Goal: Information Seeking & Learning: Learn about a topic

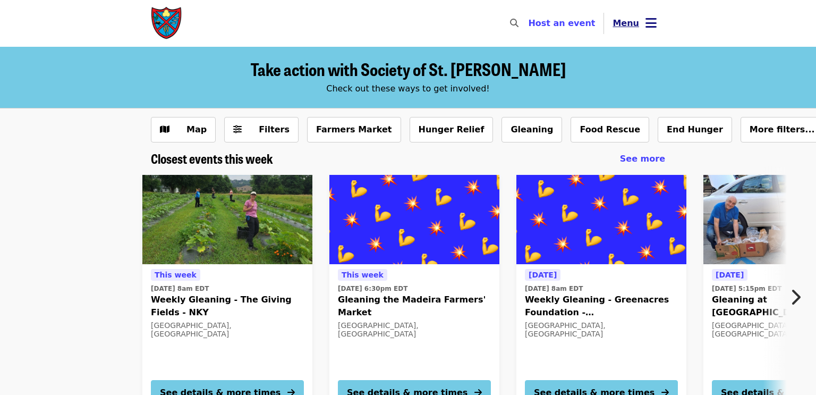
click at [653, 21] on icon "bars icon" at bounding box center [651, 22] width 11 height 15
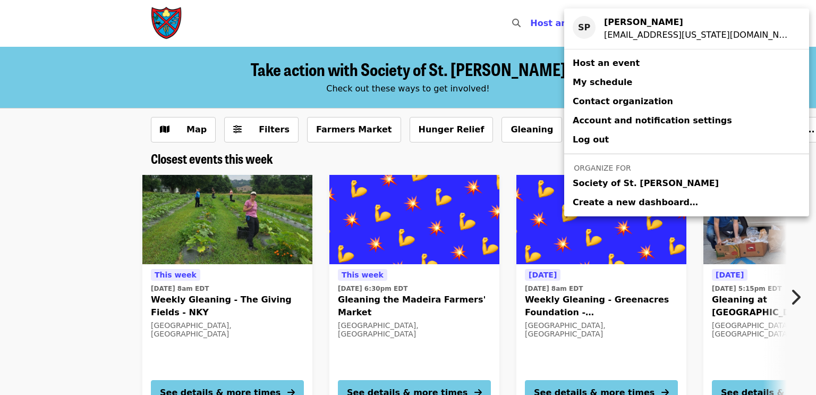
click at [642, 188] on span "Society of St. [PERSON_NAME]" at bounding box center [646, 183] width 146 height 13
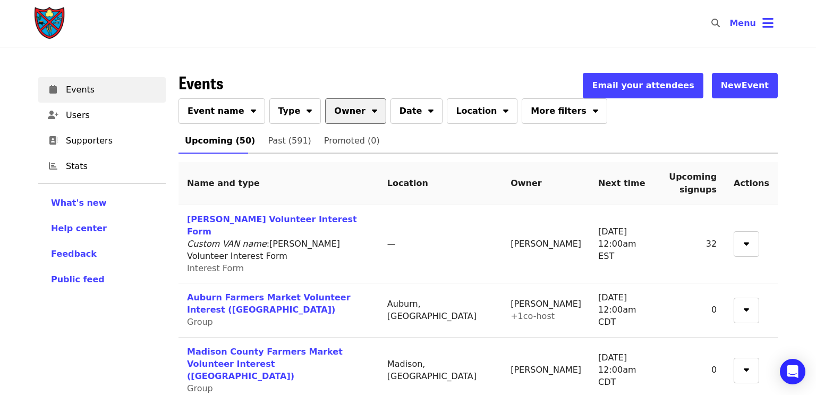
click at [344, 110] on button "Owner" at bounding box center [355, 111] width 61 height 26
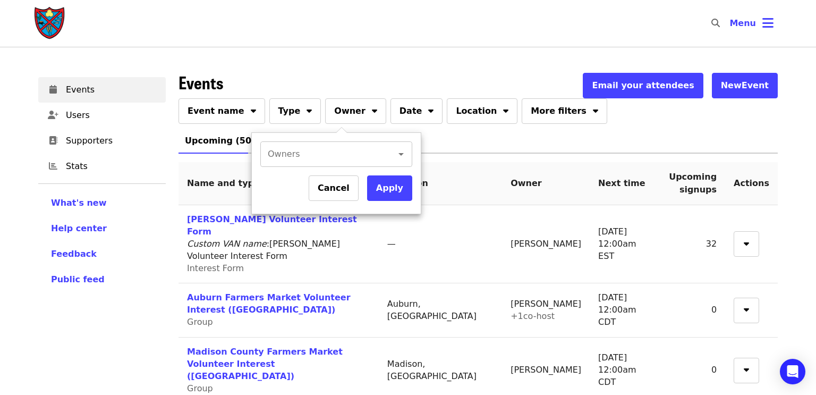
click at [336, 151] on input "Owners" at bounding box center [321, 154] width 105 height 20
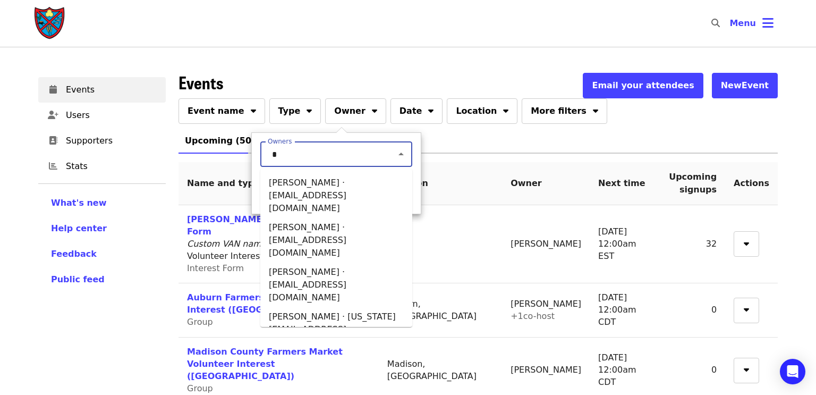
type input "**"
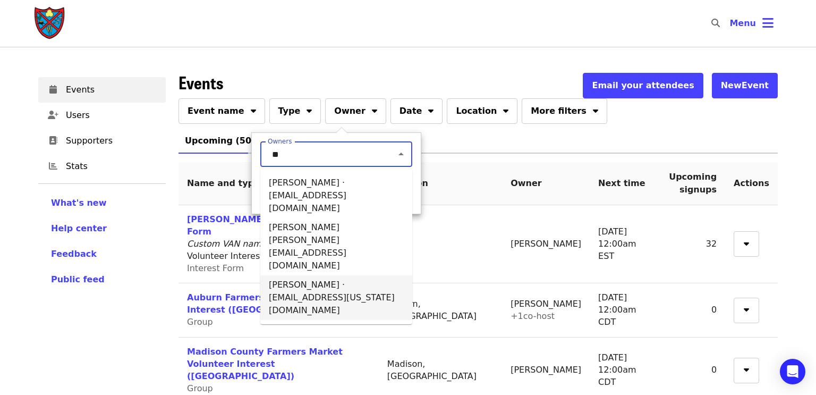
click at [297, 275] on li "[PERSON_NAME] · [EMAIL_ADDRESS][US_STATE][DOMAIN_NAME]" at bounding box center [336, 297] width 152 height 45
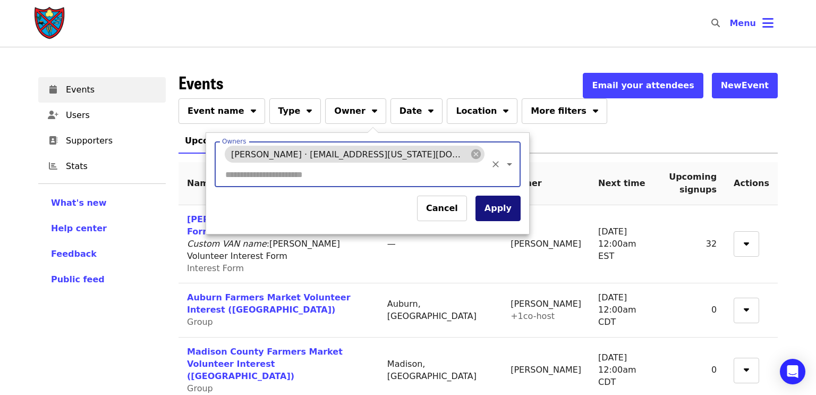
click at [476, 196] on button "Apply" at bounding box center [498, 209] width 45 height 26
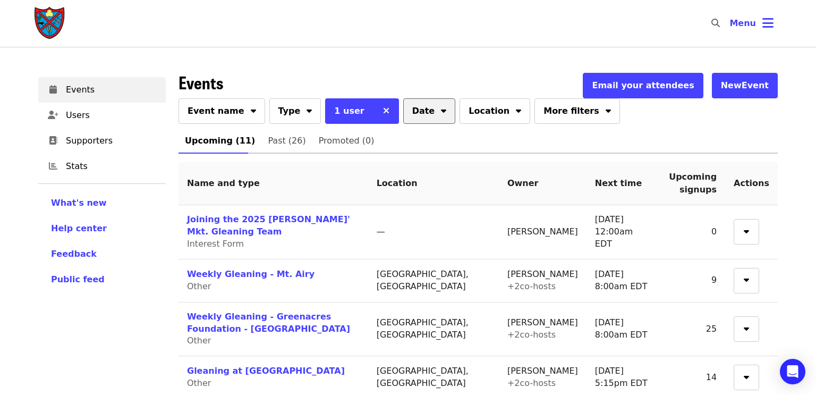
click at [419, 115] on button "Date" at bounding box center [429, 111] width 53 height 26
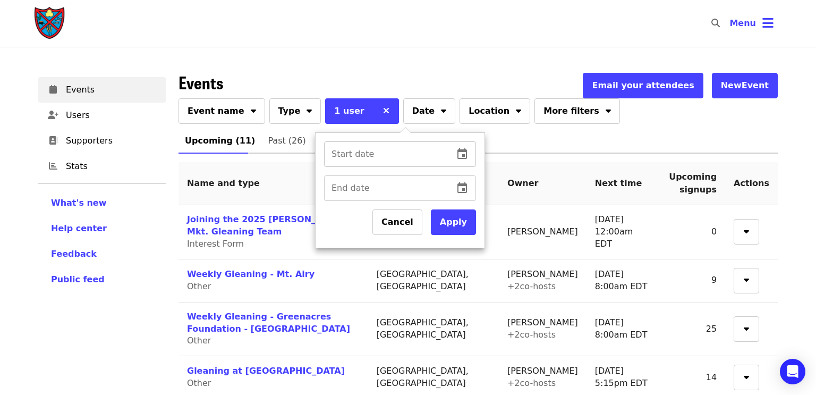
click at [351, 155] on div "Start date Start date" at bounding box center [400, 154] width 152 height 26
type input "**********"
click at [347, 190] on div "End date End date" at bounding box center [400, 188] width 152 height 26
type input "**********"
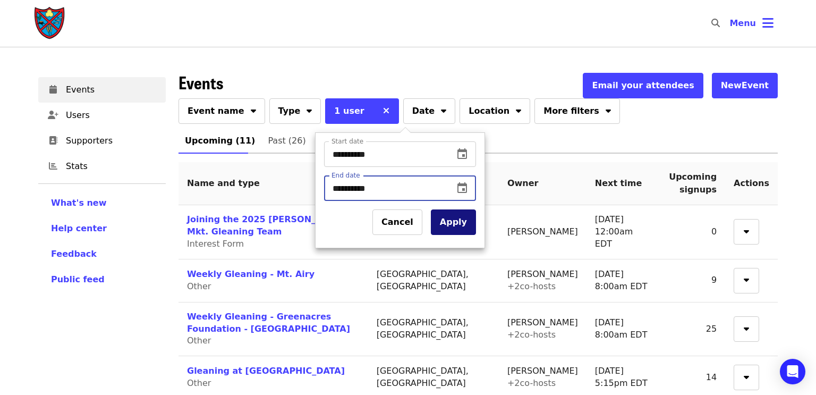
click at [468, 226] on button "Apply" at bounding box center [453, 222] width 45 height 26
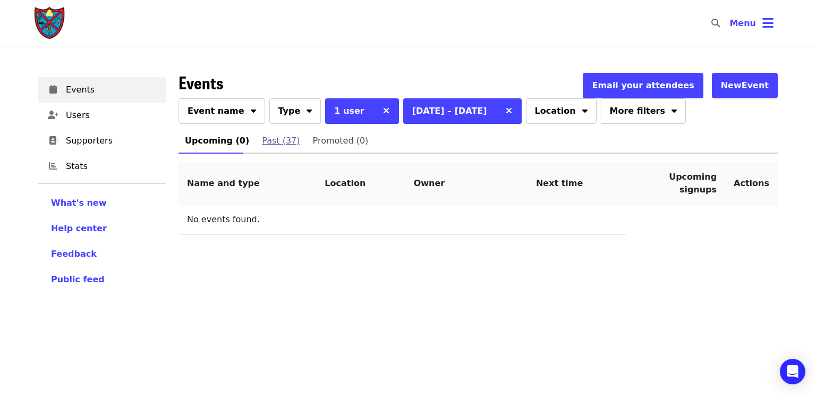
click at [275, 139] on span "Past (37)" at bounding box center [281, 140] width 38 height 15
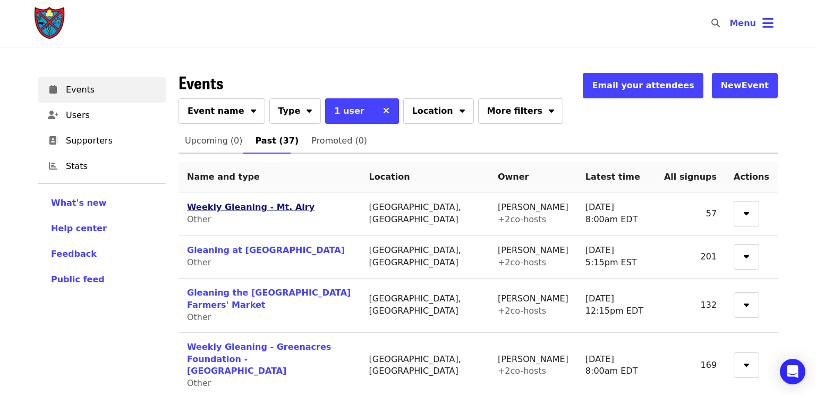
click at [226, 212] on link "Weekly Gleaning - Mt. Airy" at bounding box center [251, 207] width 128 height 10
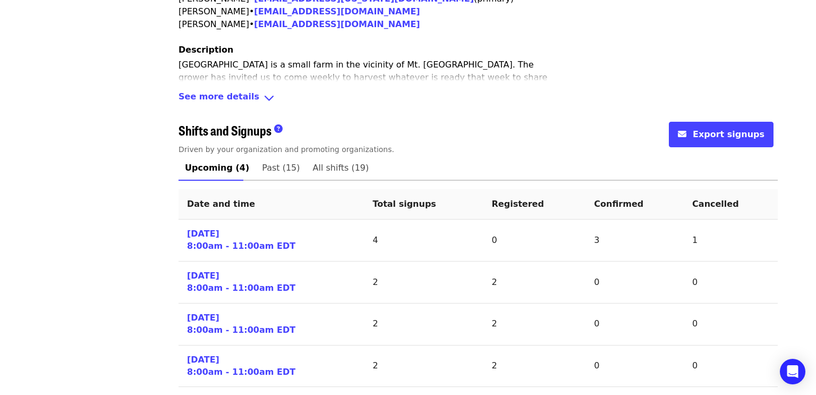
scroll to position [376, 0]
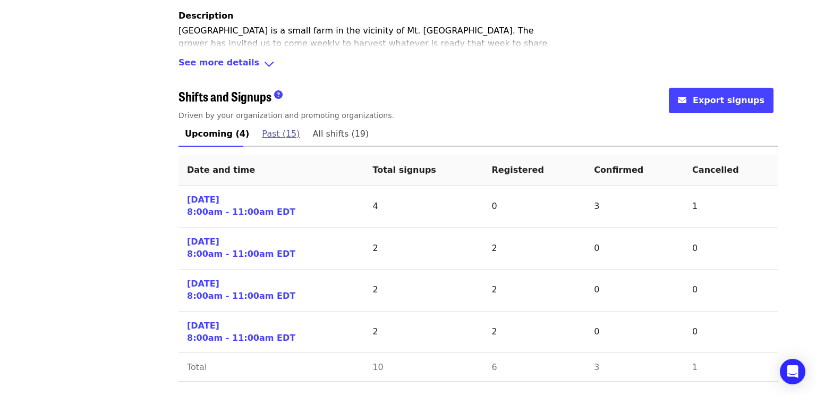
click at [273, 136] on span "Past (15)" at bounding box center [281, 133] width 38 height 15
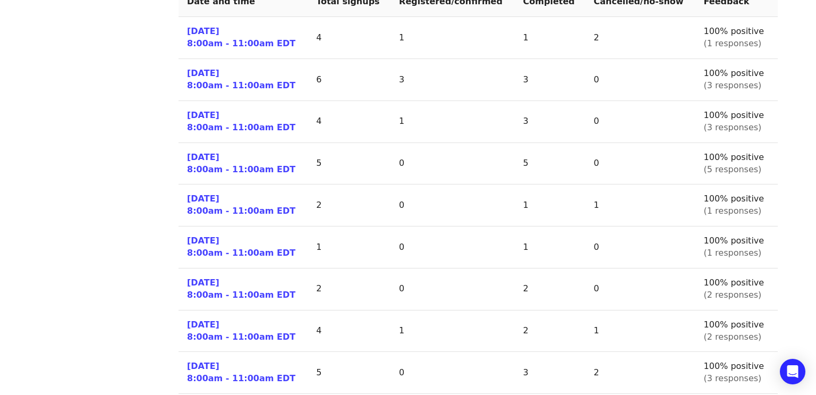
scroll to position [545, 0]
click at [208, 199] on link "[DATE] 8:00am - 11:00am EDT" at bounding box center [241, 204] width 108 height 24
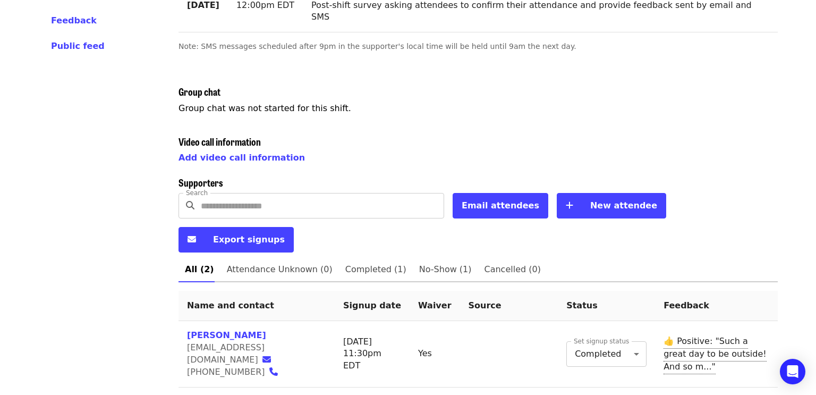
scroll to position [240, 0]
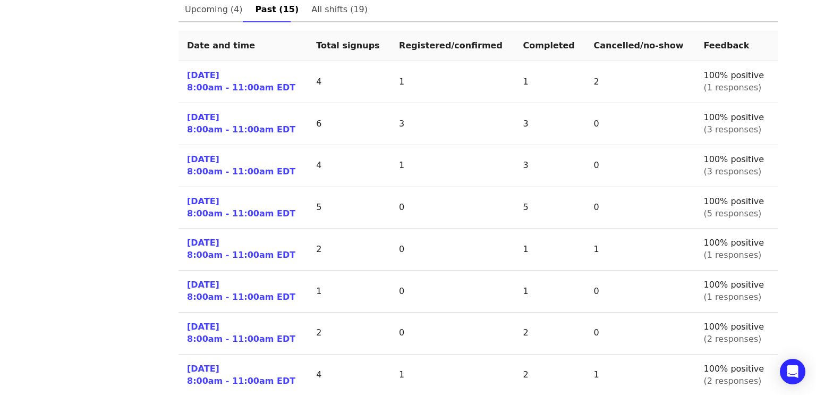
scroll to position [500, 0]
click at [209, 170] on link "[DATE] 8:00am - 11:00am EDT" at bounding box center [241, 166] width 108 height 24
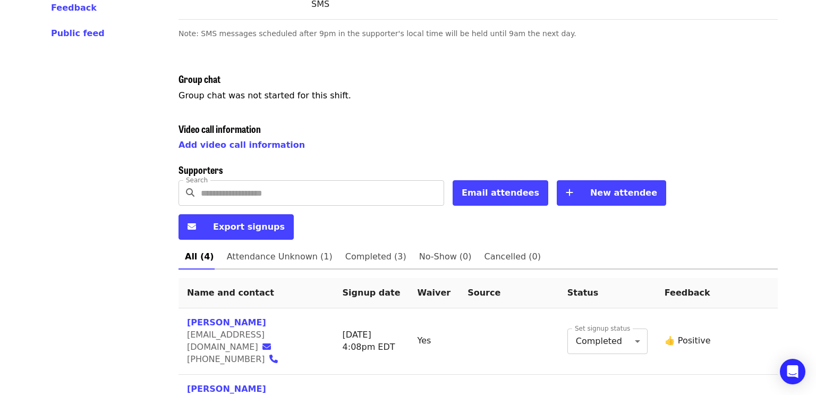
scroll to position [347, 0]
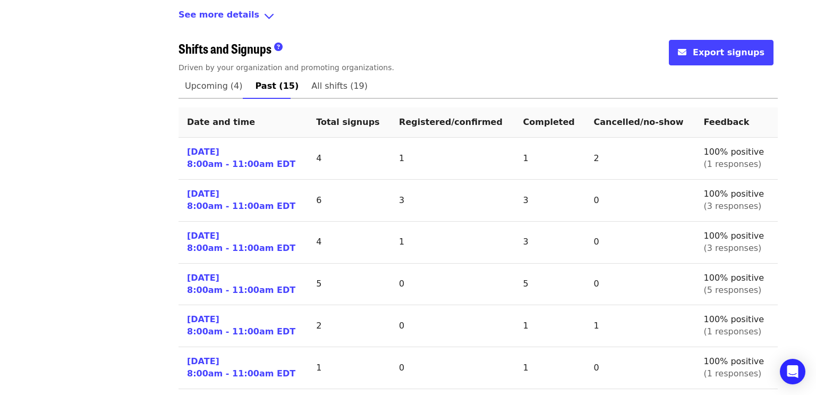
scroll to position [423, 0]
click at [237, 203] on link "[DATE] 8:00am - 11:00am EDT" at bounding box center [241, 201] width 108 height 24
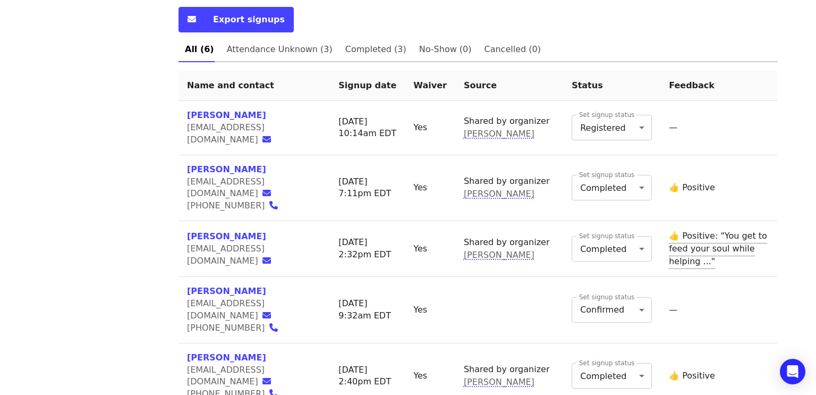
scroll to position [455, 0]
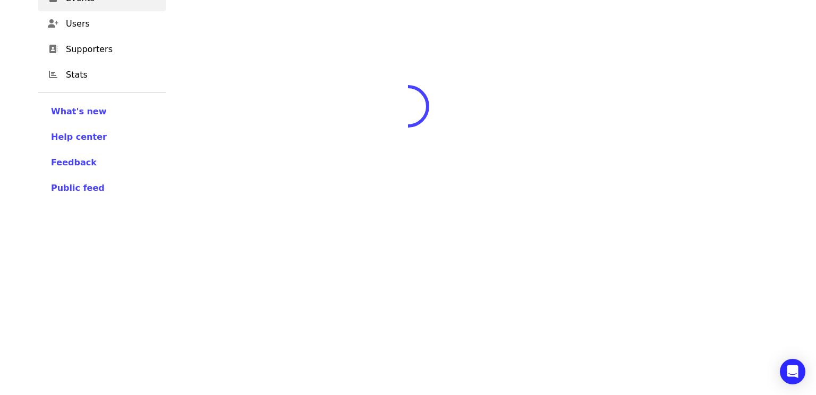
scroll to position [455, 0]
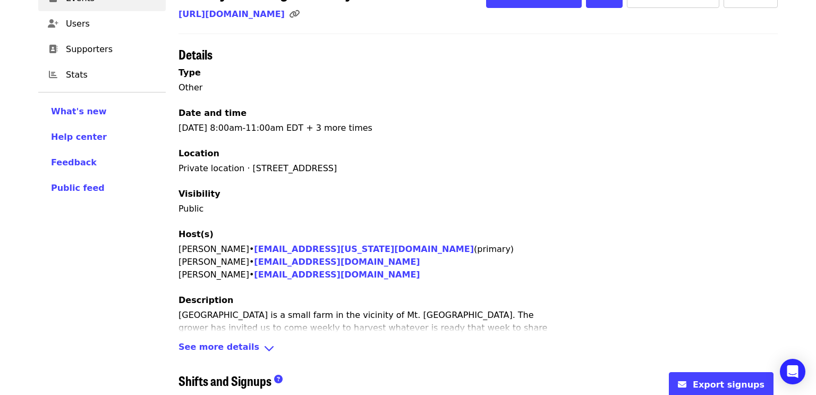
scroll to position [376, 0]
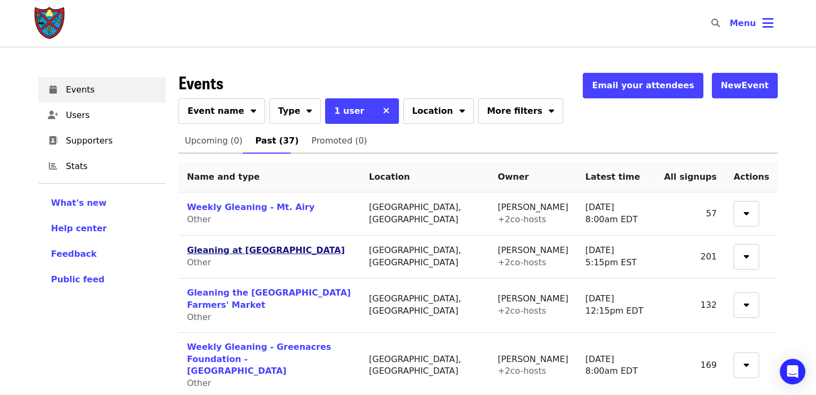
click at [276, 254] on link "Gleaning at [GEOGRAPHIC_DATA]" at bounding box center [266, 250] width 158 height 10
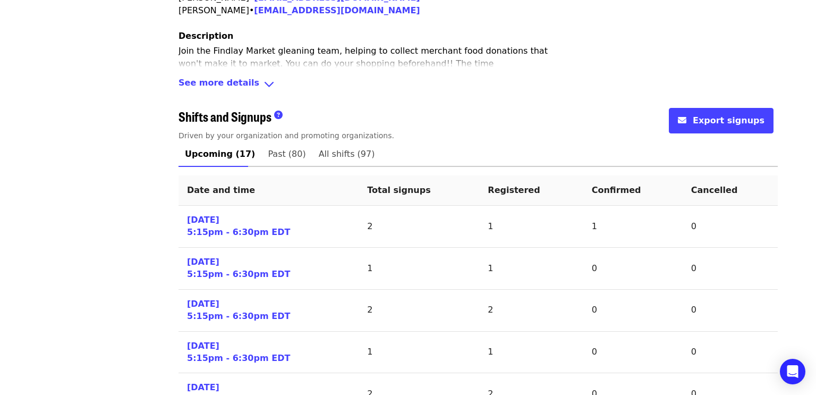
scroll to position [367, 0]
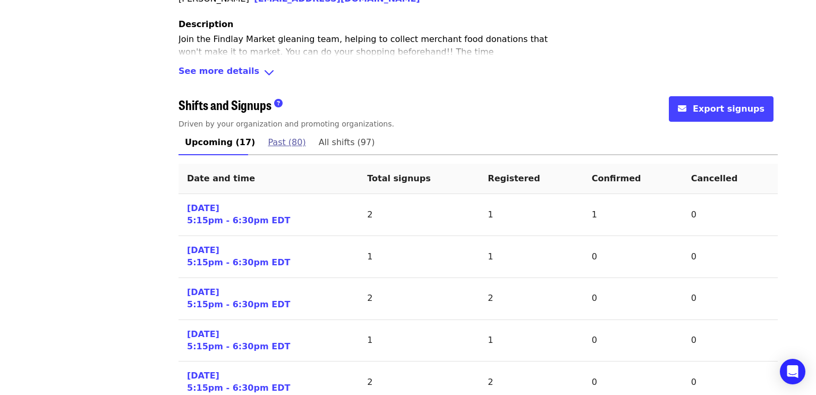
click at [273, 142] on span "Past (80)" at bounding box center [287, 142] width 38 height 15
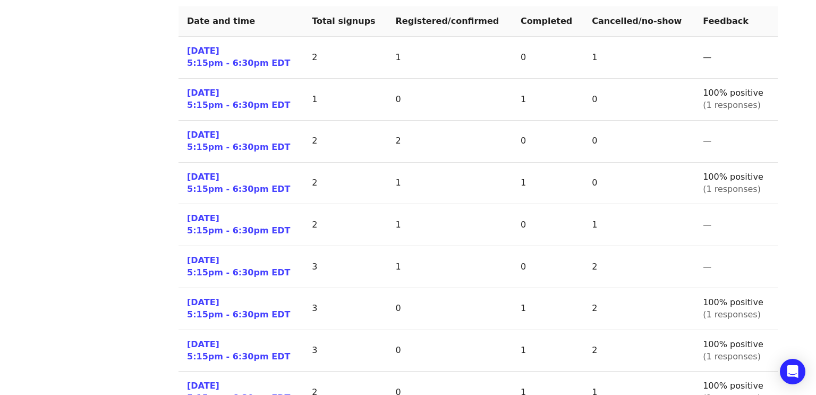
scroll to position [524, 0]
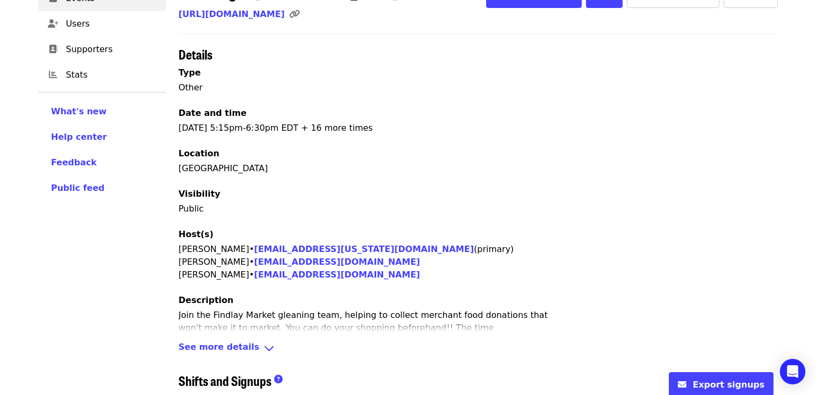
scroll to position [524, 0]
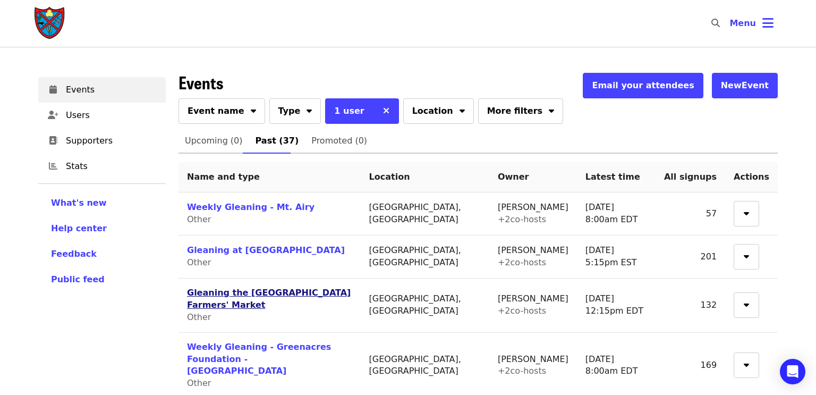
click at [320, 294] on link "Gleaning the [GEOGRAPHIC_DATA] Farmers' Market" at bounding box center [269, 299] width 164 height 22
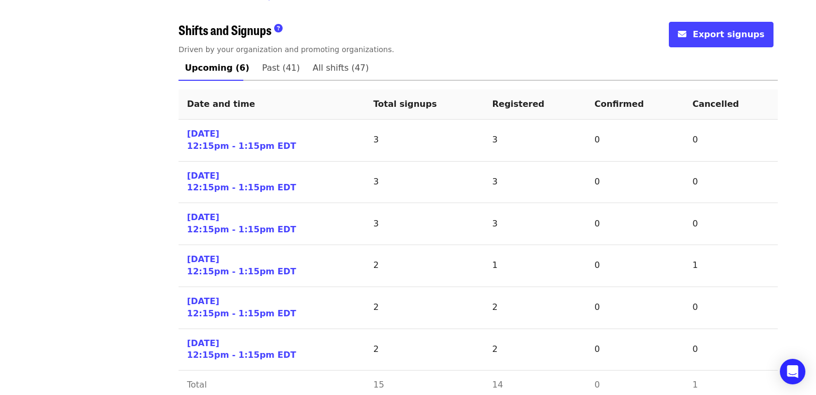
scroll to position [459, 0]
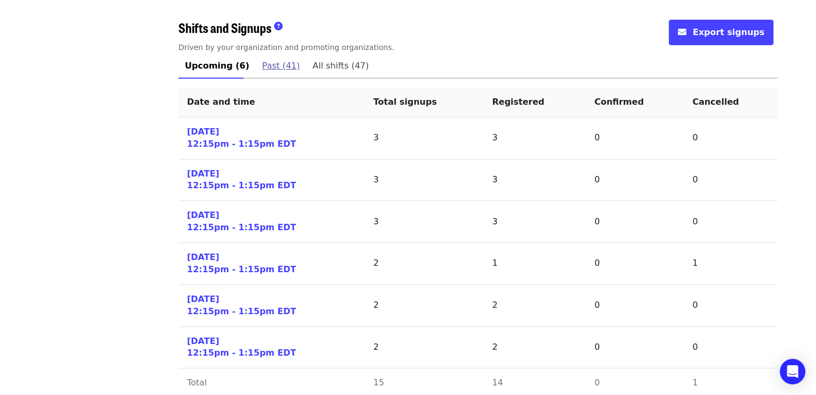
click at [262, 58] on span "Past (41)" at bounding box center [281, 65] width 38 height 15
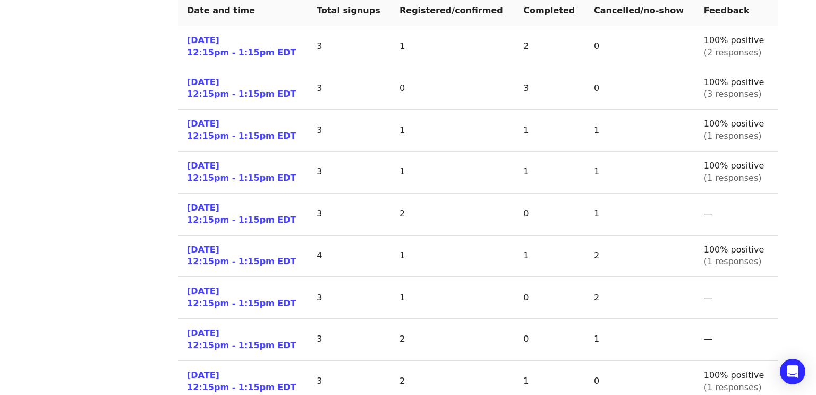
scroll to position [552, 0]
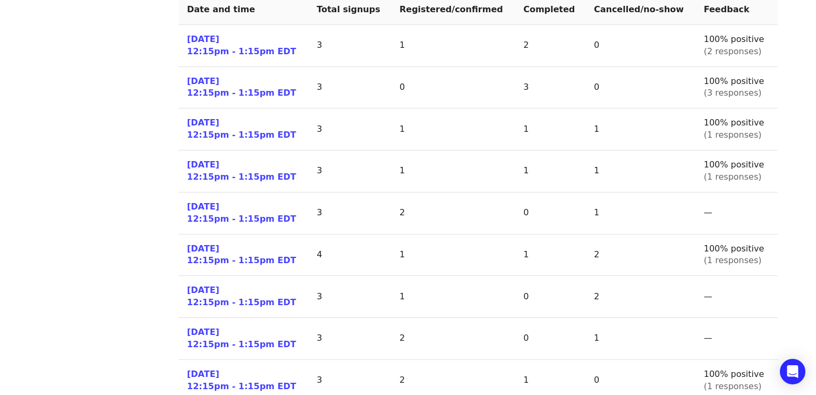
click at [664, 116] on td "1" at bounding box center [641, 129] width 110 height 42
click at [661, 124] on td "1" at bounding box center [641, 129] width 110 height 42
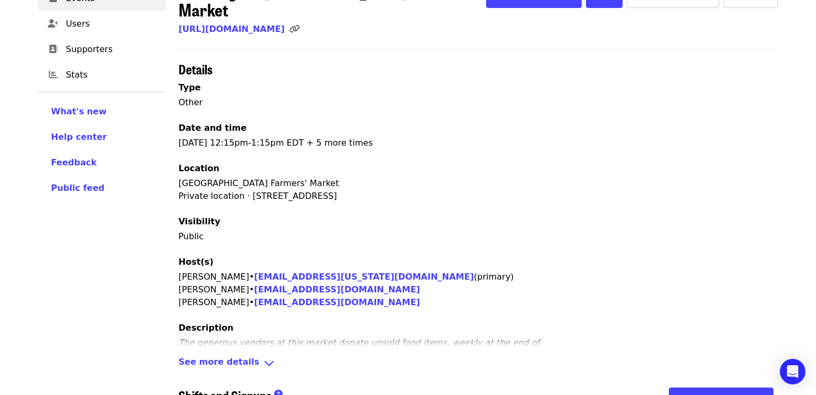
scroll to position [459, 0]
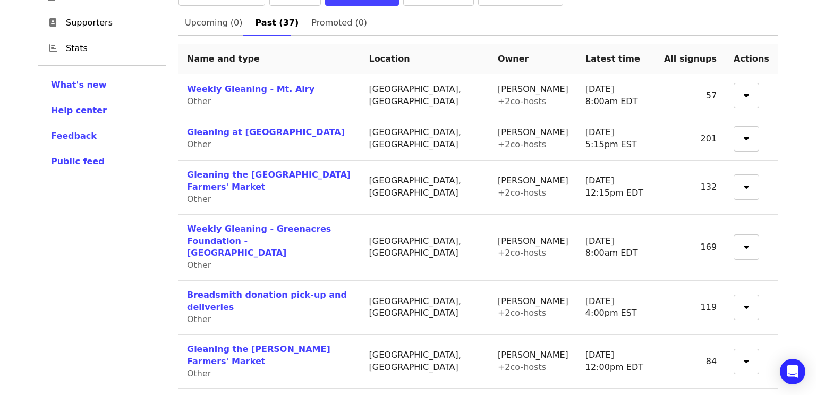
scroll to position [119, 0]
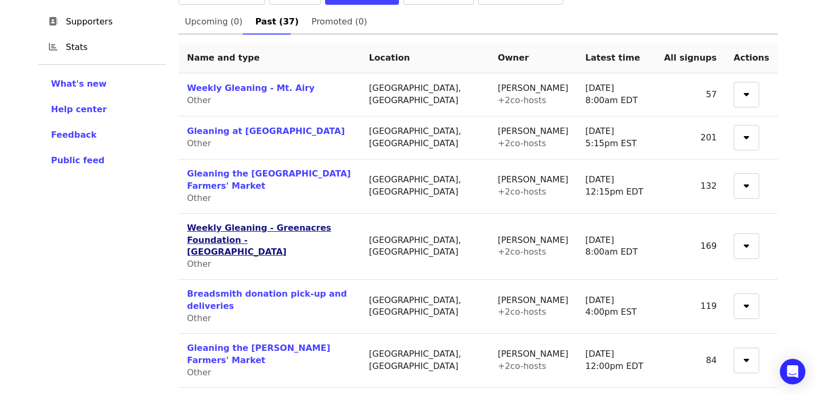
click at [331, 223] on link "Weekly Gleaning - Greenacres Foundation - [GEOGRAPHIC_DATA]" at bounding box center [259, 240] width 144 height 35
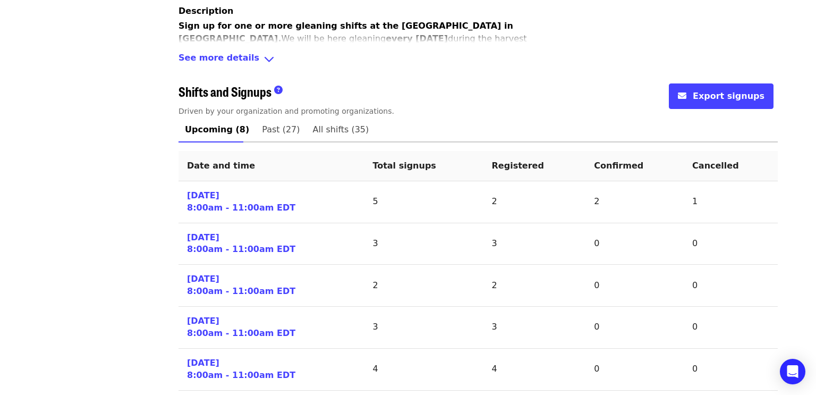
scroll to position [397, 0]
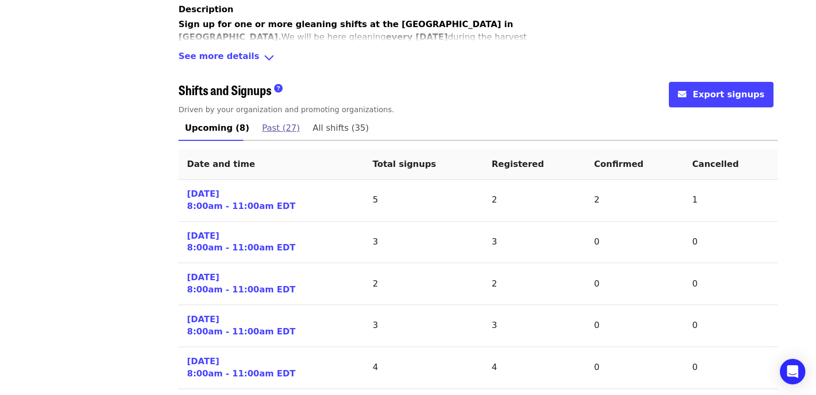
click at [264, 124] on span "Past (27)" at bounding box center [281, 128] width 38 height 15
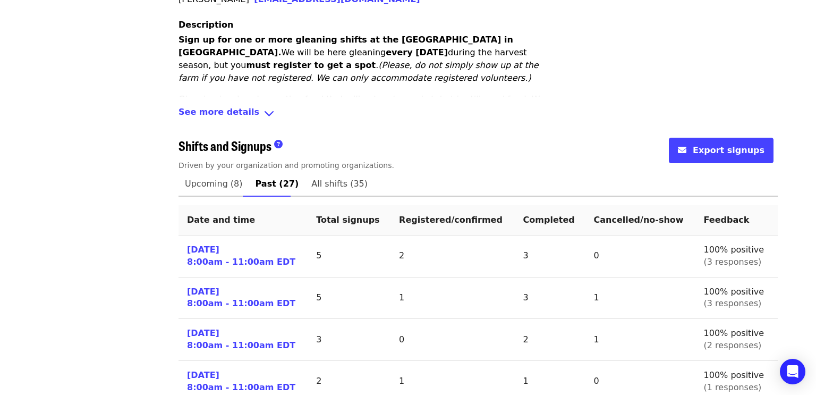
scroll to position [344, 0]
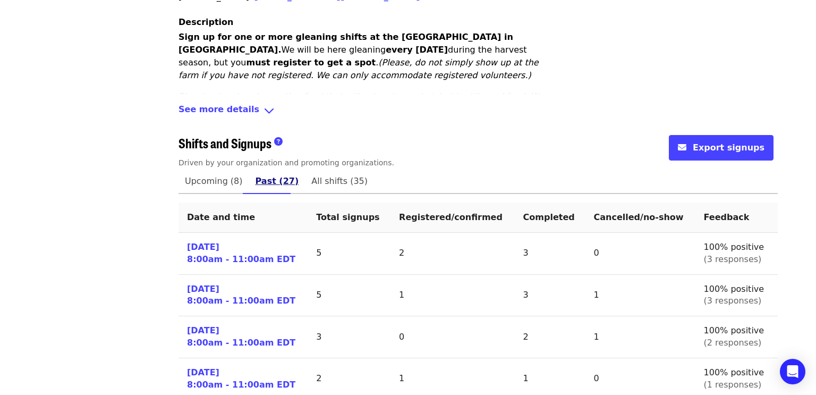
click at [283, 182] on span "Past (27)" at bounding box center [278, 181] width 44 height 15
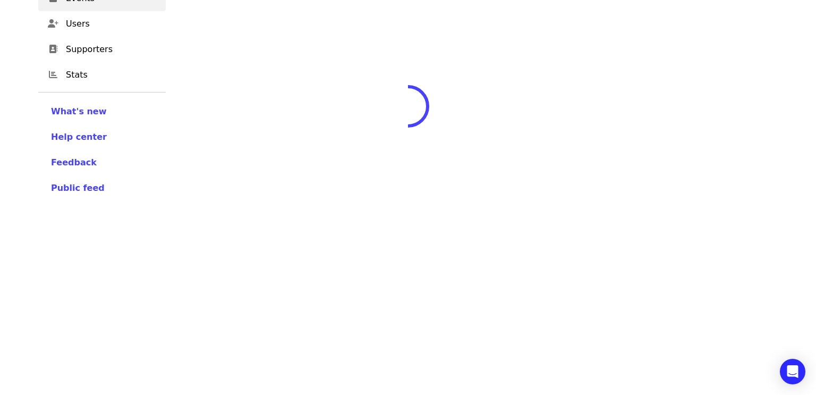
scroll to position [344, 0]
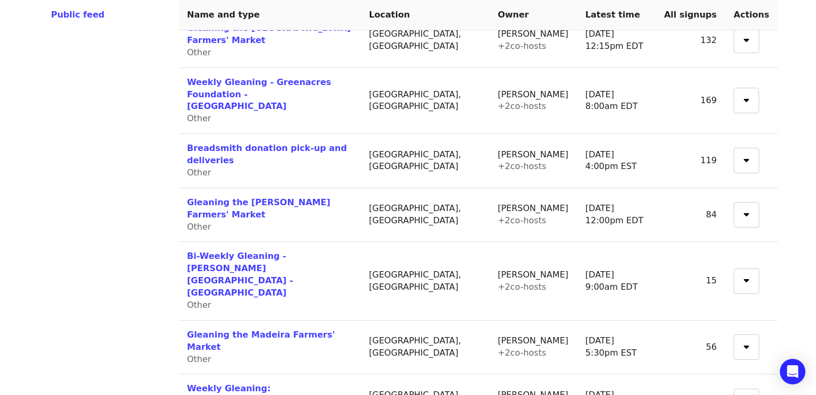
scroll to position [262, 0]
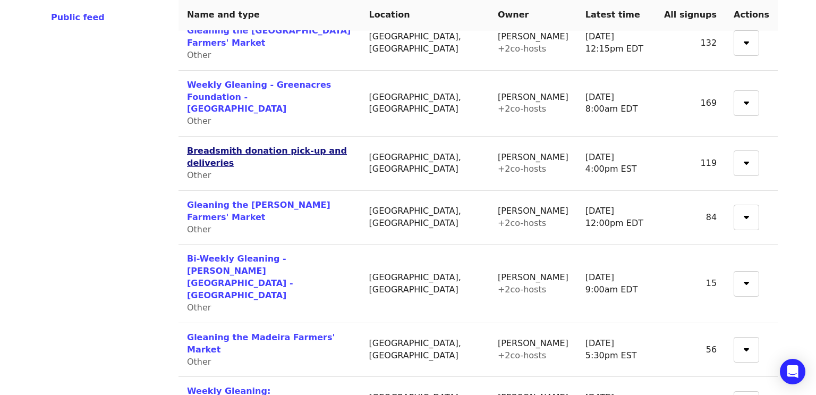
click at [309, 146] on link "Breadsmith donation pick-up and deliveries" at bounding box center [267, 157] width 160 height 22
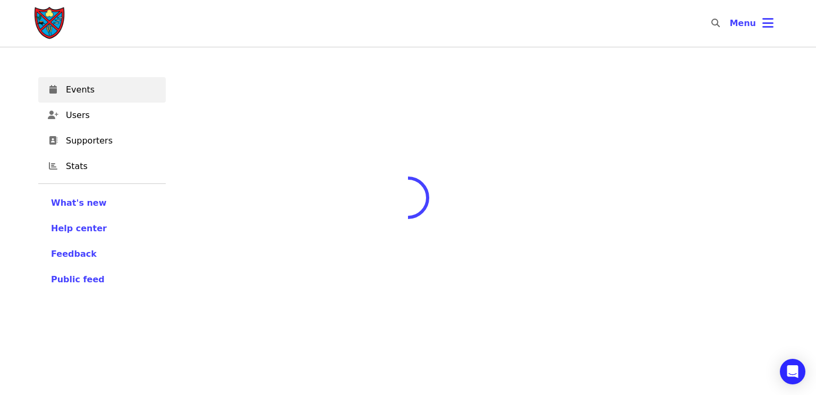
scroll to position [91, 0]
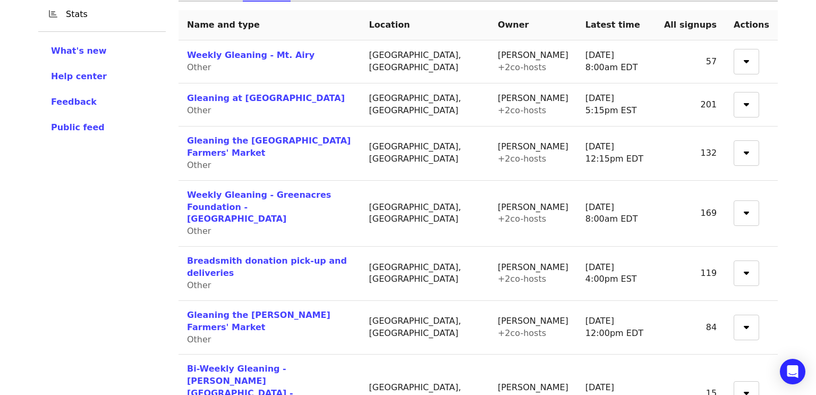
scroll to position [153, 0]
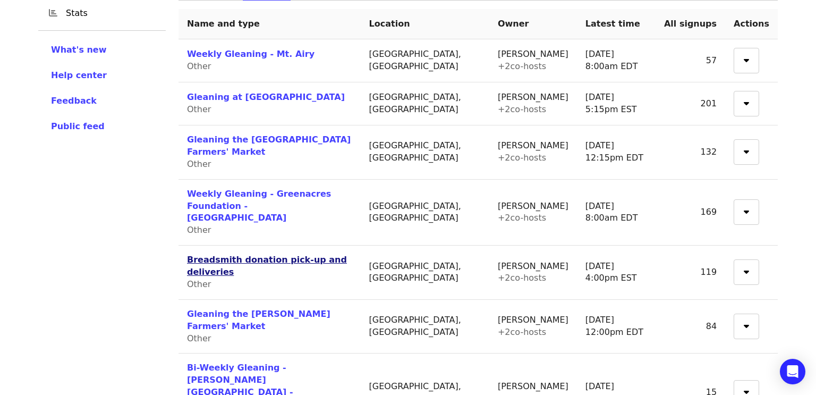
click at [319, 255] on link "Breadsmith donation pick-up and deliveries" at bounding box center [267, 266] width 160 height 22
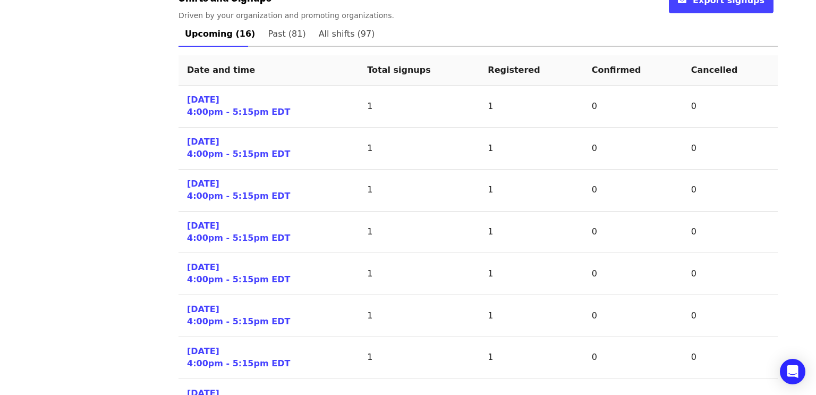
scroll to position [475, 0]
click at [268, 27] on span "Past (81)" at bounding box center [287, 34] width 38 height 15
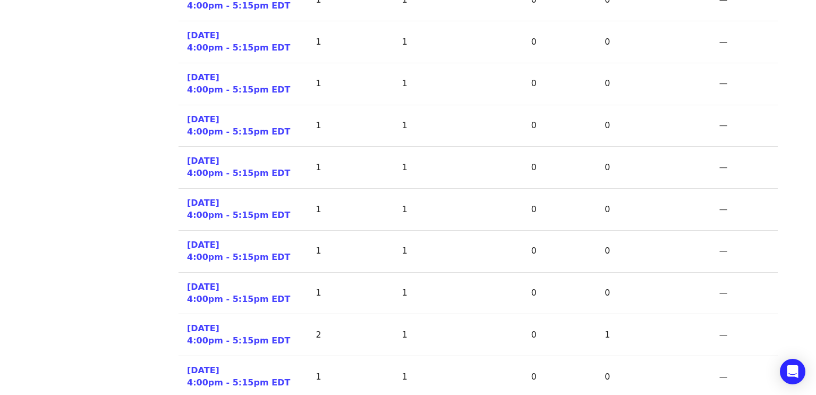
scroll to position [581, 0]
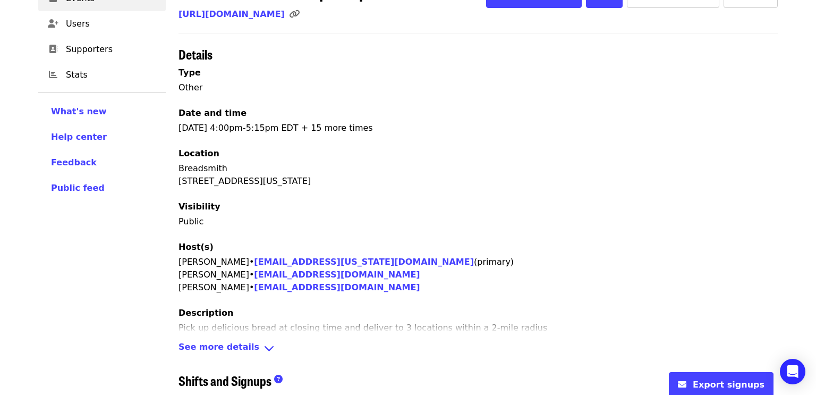
scroll to position [581, 0]
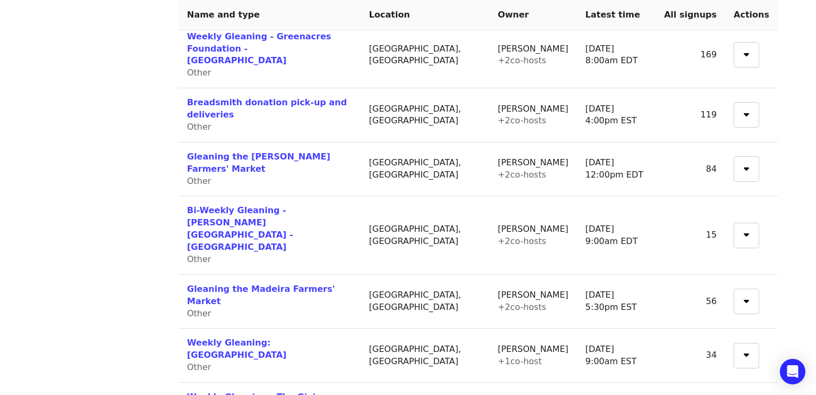
scroll to position [309, 0]
click at [331, 153] on link "Gleaning the [PERSON_NAME] Farmers' Market" at bounding box center [259, 164] width 144 height 22
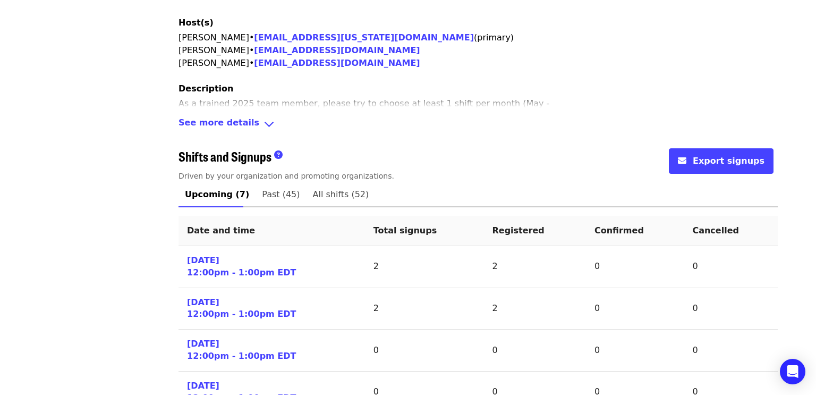
scroll to position [332, 0]
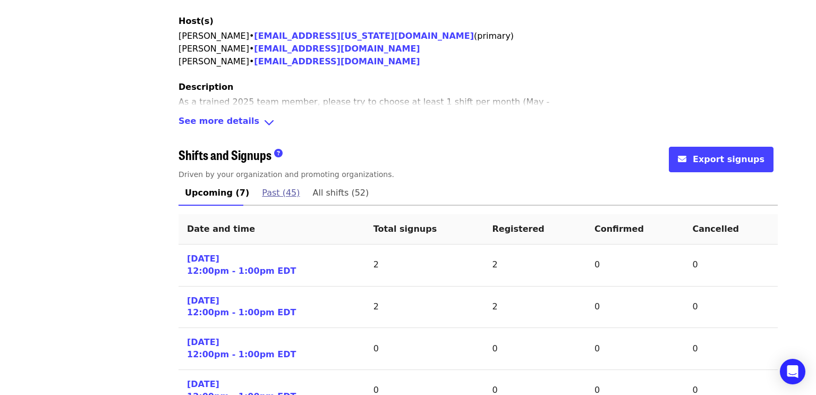
click at [276, 185] on span "Past (45)" at bounding box center [281, 192] width 38 height 15
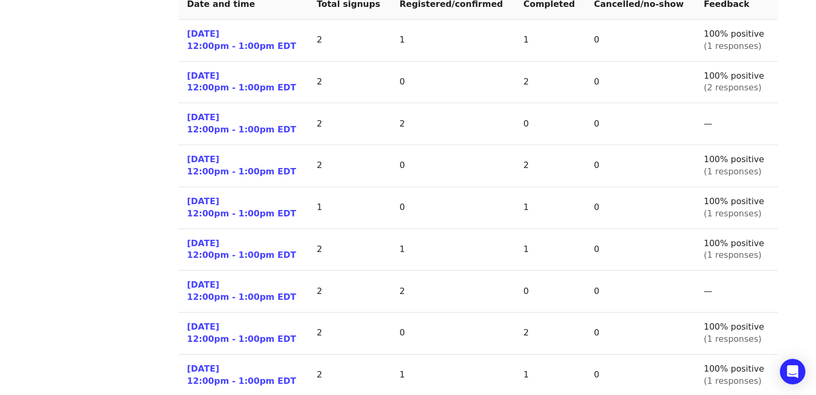
scroll to position [557, 0]
click at [212, 238] on link "[DATE] 12:00pm - 1:00pm EDT" at bounding box center [241, 250] width 109 height 24
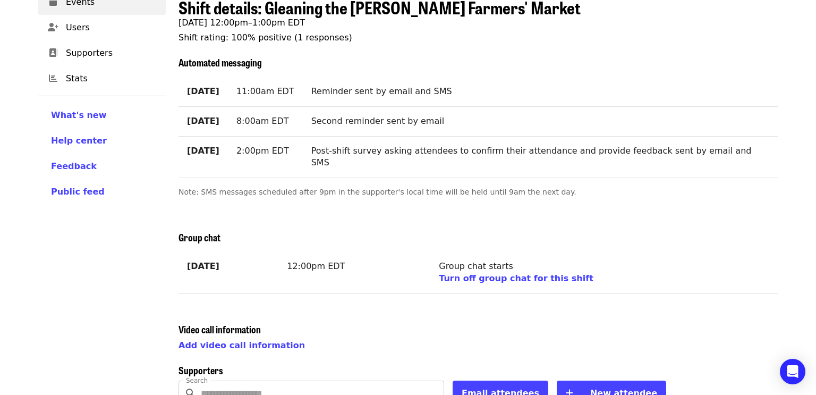
scroll to position [281, 0]
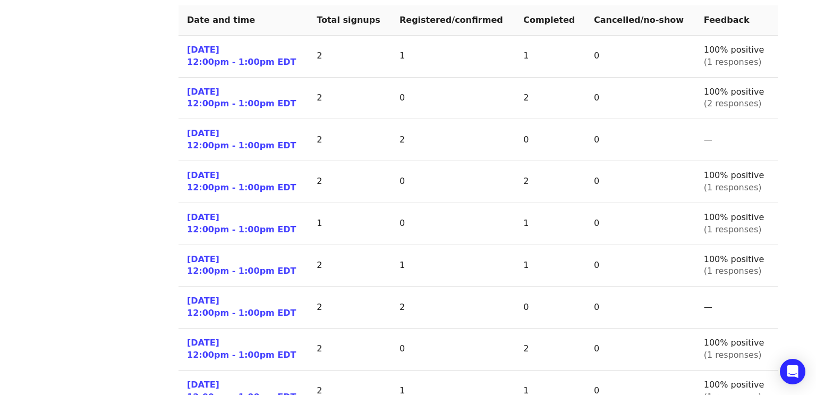
scroll to position [544, 0]
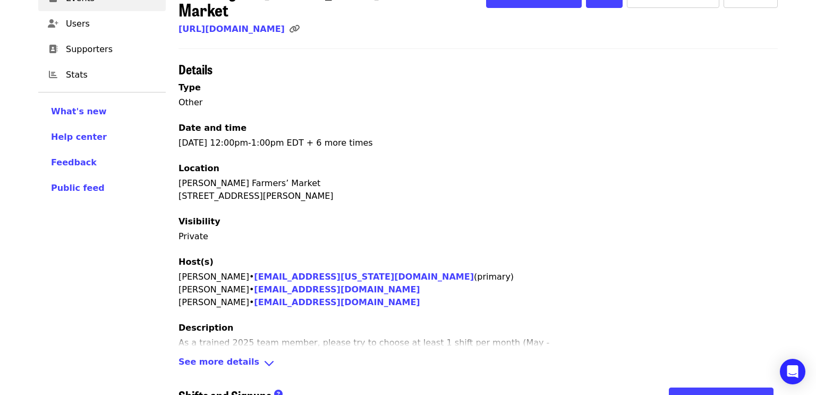
scroll to position [501, 0]
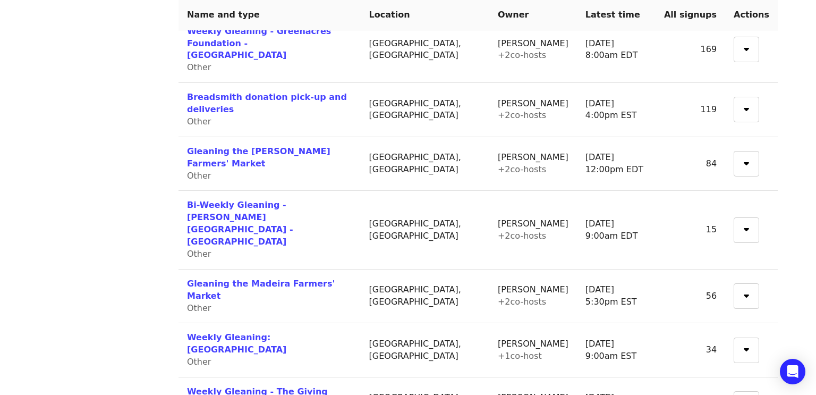
scroll to position [305, 0]
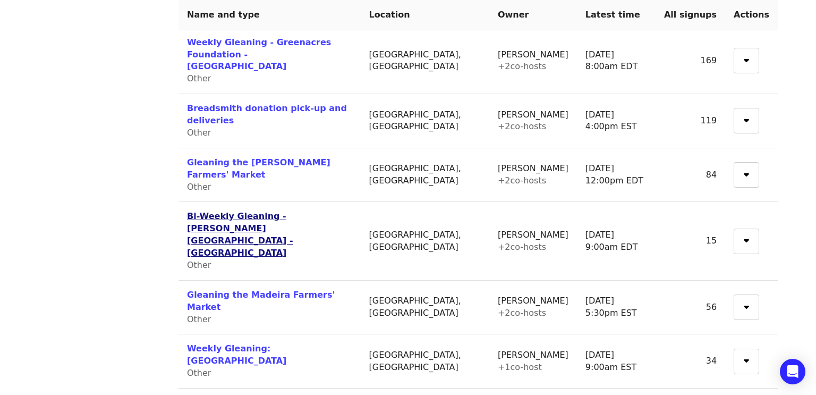
click at [293, 211] on link "Bi-Weekly Gleaning - [PERSON_NAME][GEOGRAPHIC_DATA] - [GEOGRAPHIC_DATA]" at bounding box center [240, 234] width 106 height 47
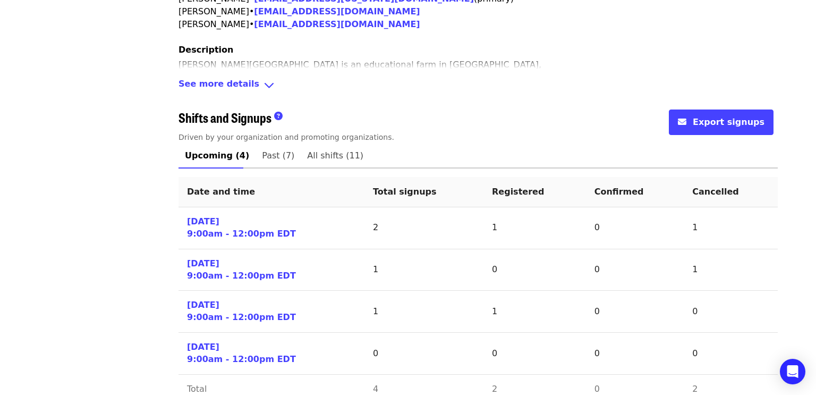
scroll to position [391, 0]
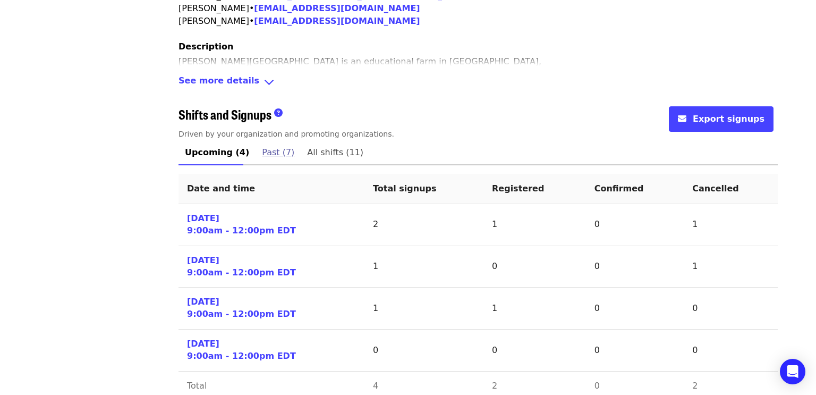
click at [269, 145] on span "Past (7)" at bounding box center [278, 152] width 32 height 15
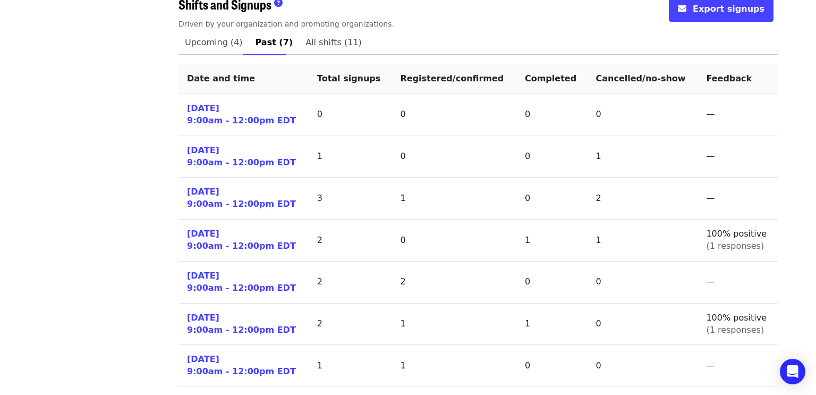
scroll to position [504, 0]
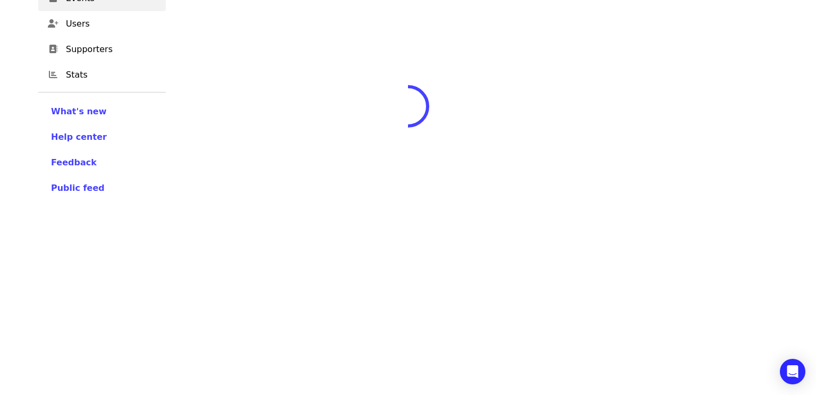
scroll to position [391, 0]
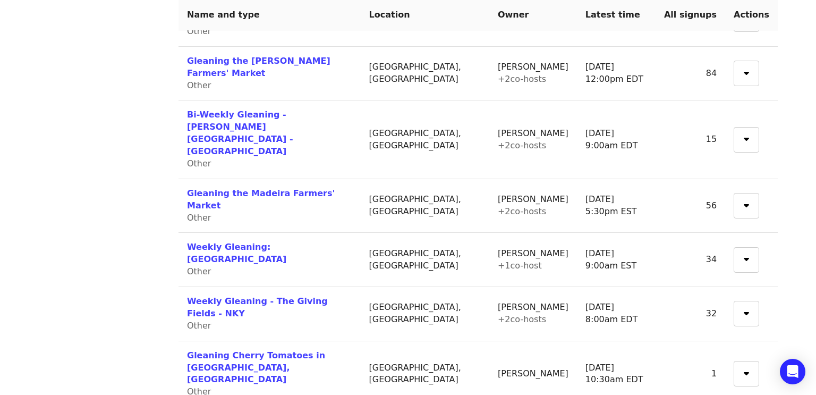
scroll to position [403, 0]
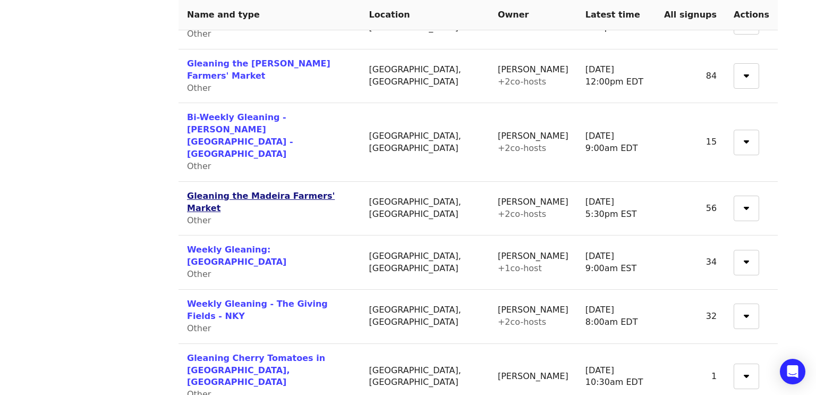
click at [290, 191] on link "Gleaning the Madeira Farmers' Market" at bounding box center [261, 202] width 148 height 22
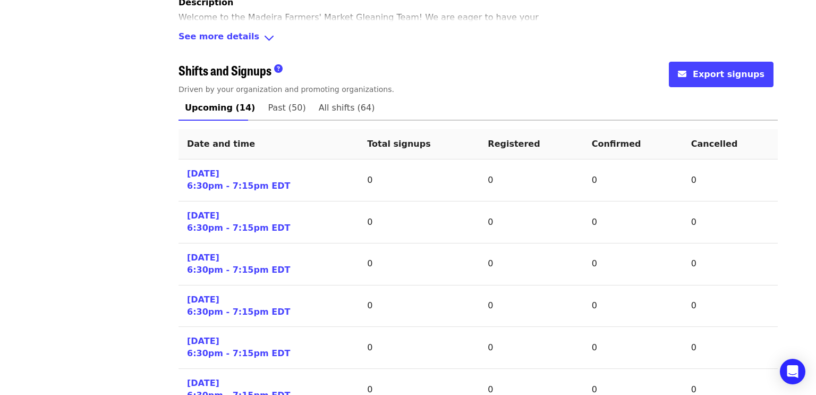
scroll to position [406, 0]
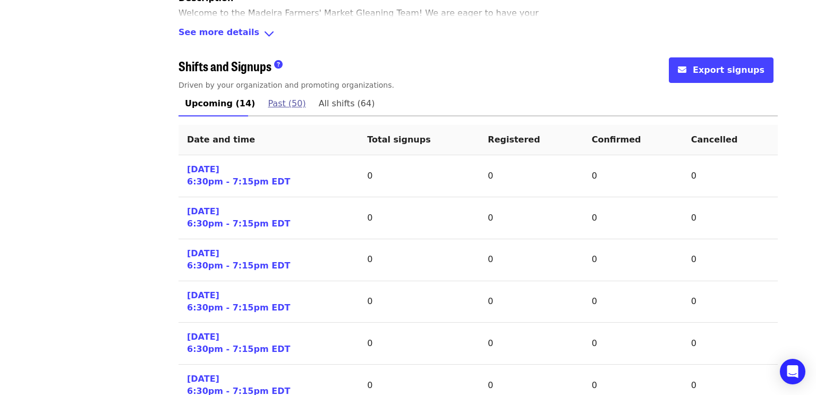
click at [276, 106] on span "Past (50)" at bounding box center [287, 103] width 38 height 15
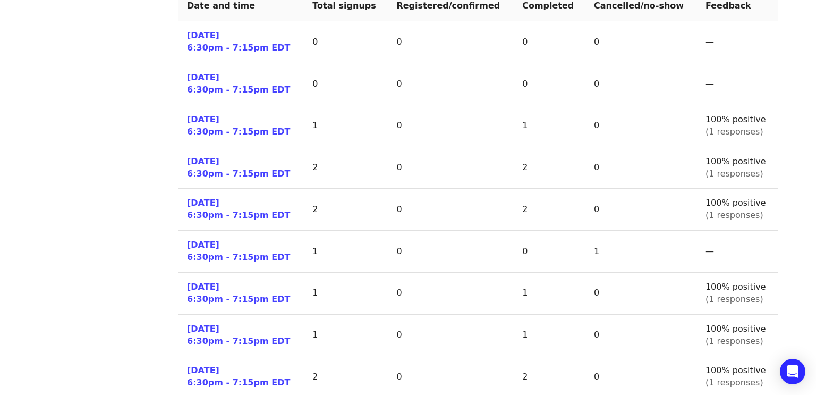
scroll to position [540, 0]
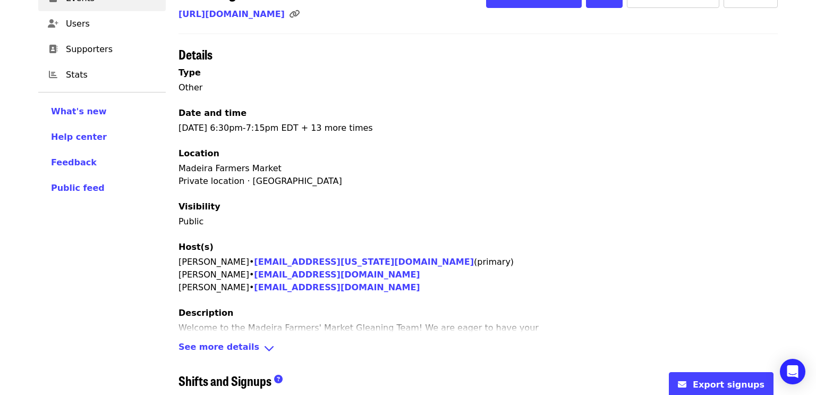
scroll to position [540, 0]
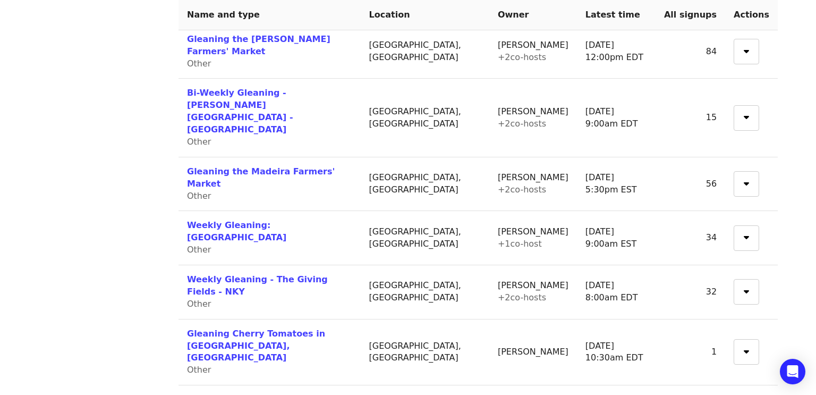
scroll to position [430, 0]
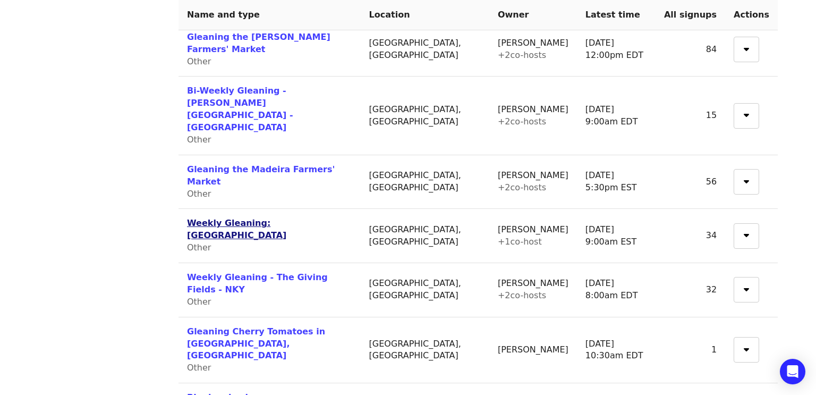
click at [286, 218] on link "Weekly Gleaning: [GEOGRAPHIC_DATA]" at bounding box center [236, 229] width 99 height 22
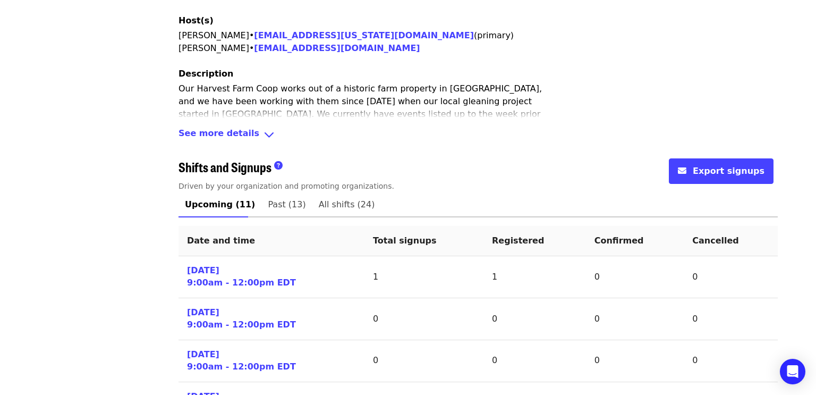
scroll to position [316, 0]
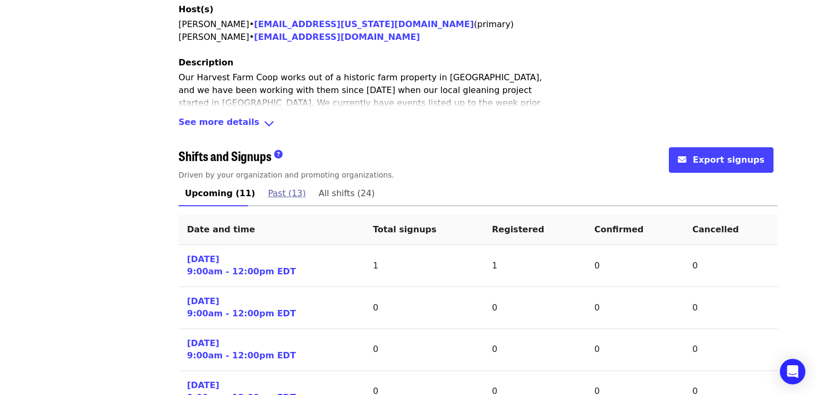
click at [277, 186] on span "Past (13)" at bounding box center [287, 193] width 38 height 15
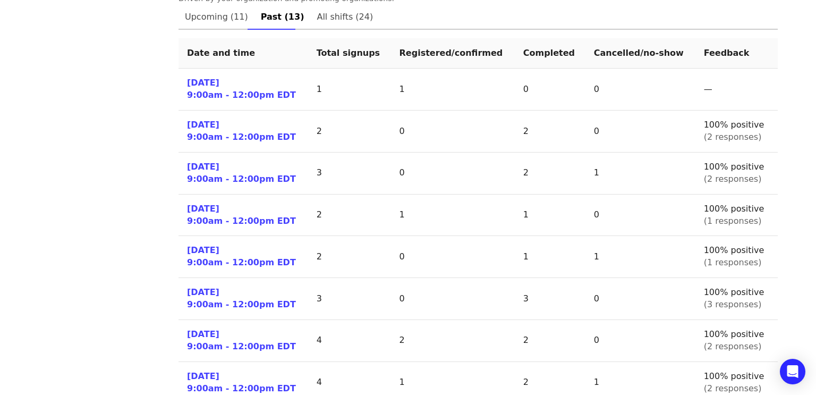
scroll to position [492, 0]
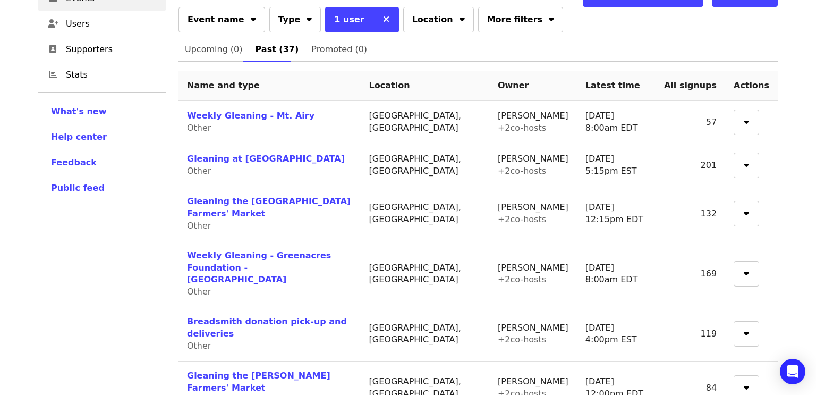
scroll to position [492, 0]
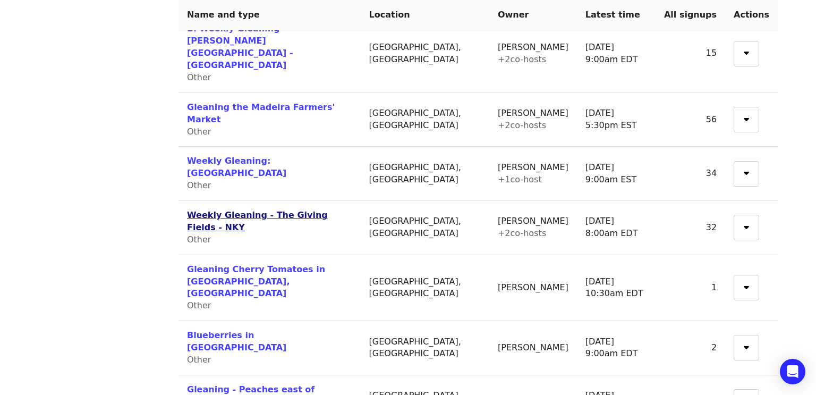
click at [279, 210] on link "Weekly Gleaning - The Giving Fields - NKY" at bounding box center [257, 221] width 141 height 22
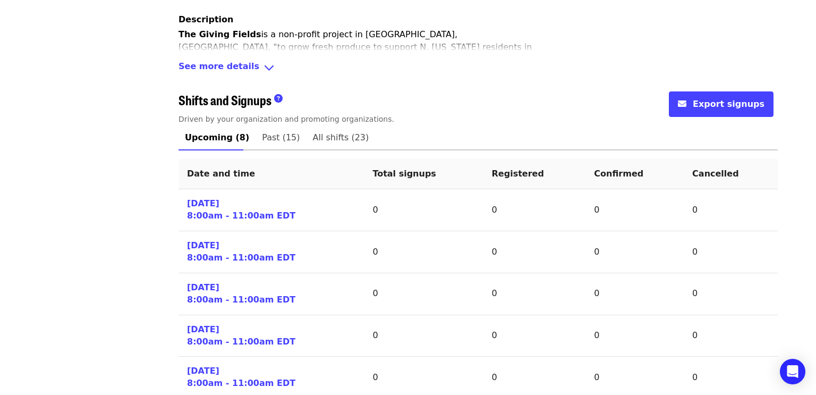
scroll to position [374, 0]
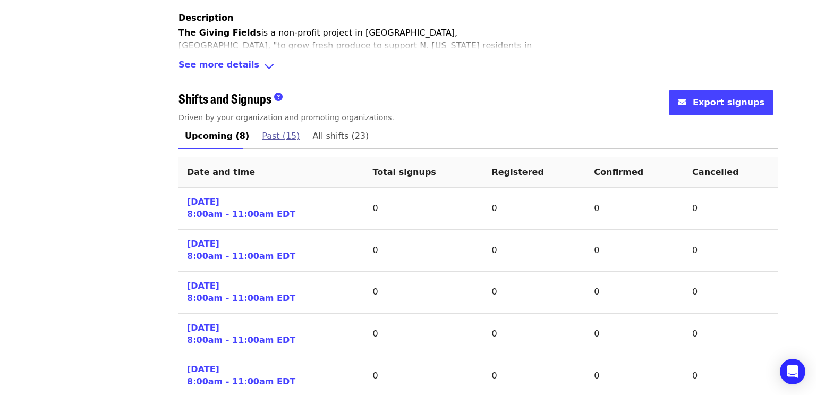
click at [276, 134] on span "Past (15)" at bounding box center [281, 136] width 38 height 15
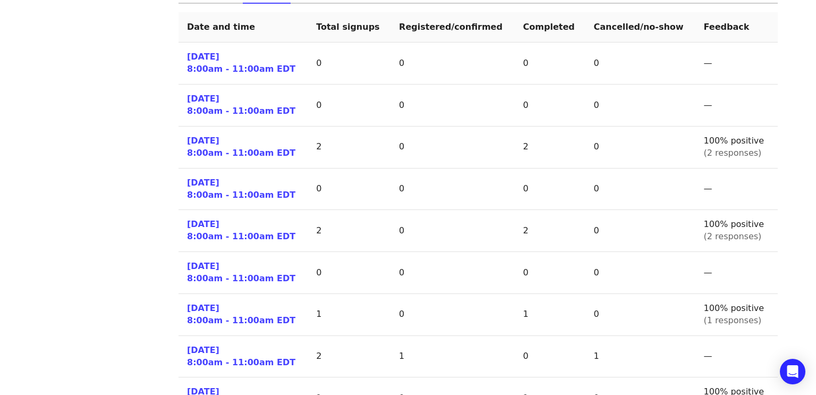
scroll to position [518, 0]
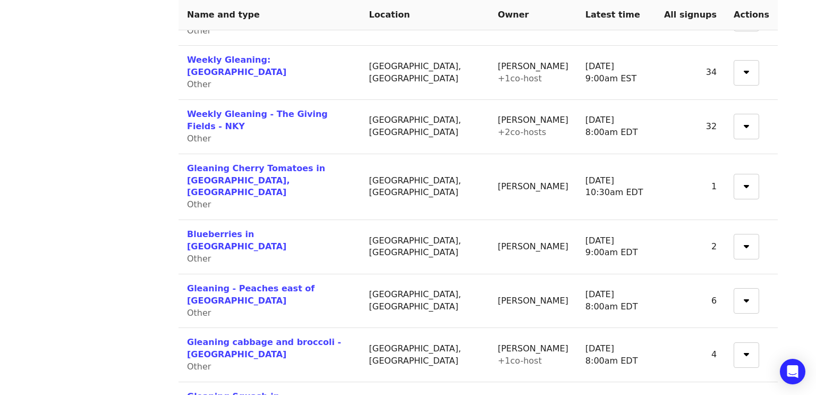
scroll to position [589, 0]
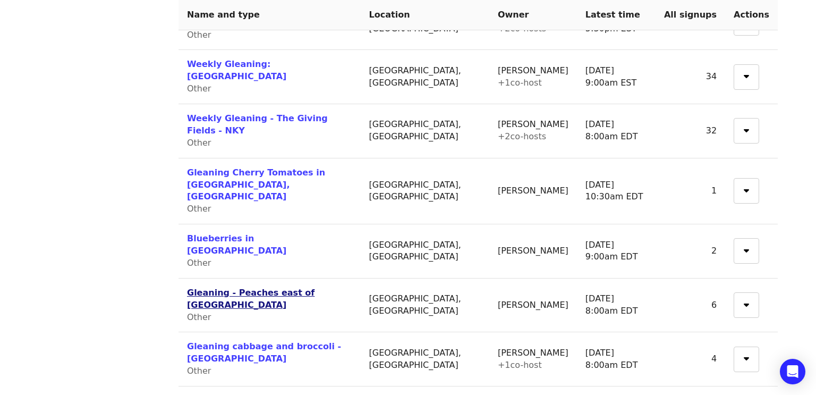
click at [307, 288] on link "Gleaning - Peaches east of [GEOGRAPHIC_DATA]" at bounding box center [251, 299] width 128 height 22
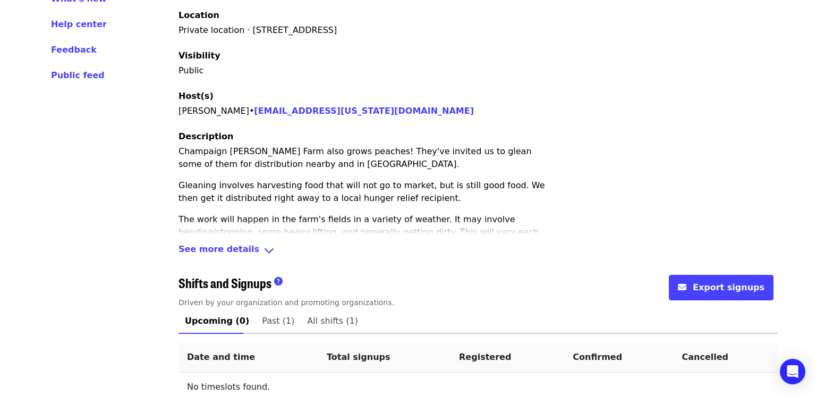
scroll to position [238, 0]
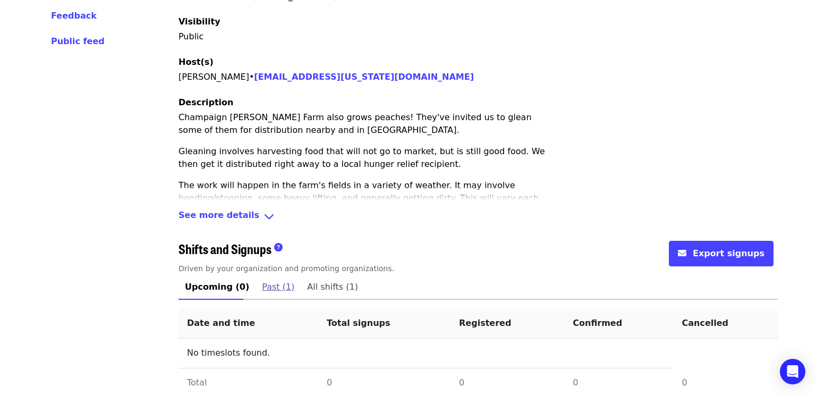
click at [274, 280] on span "Past (1)" at bounding box center [278, 287] width 32 height 15
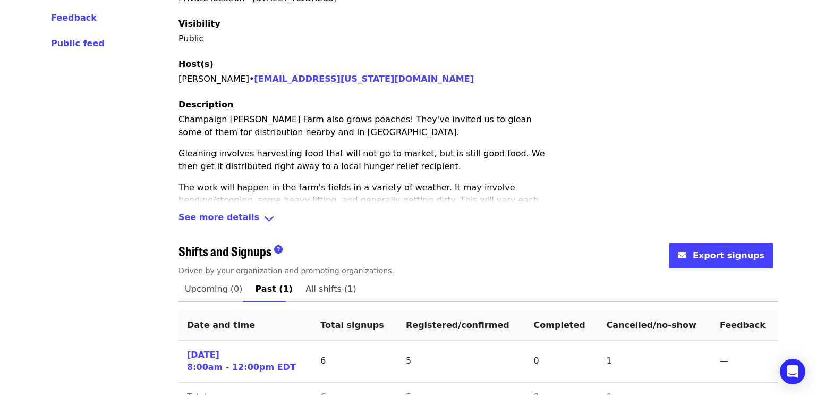
scroll to position [251, 0]
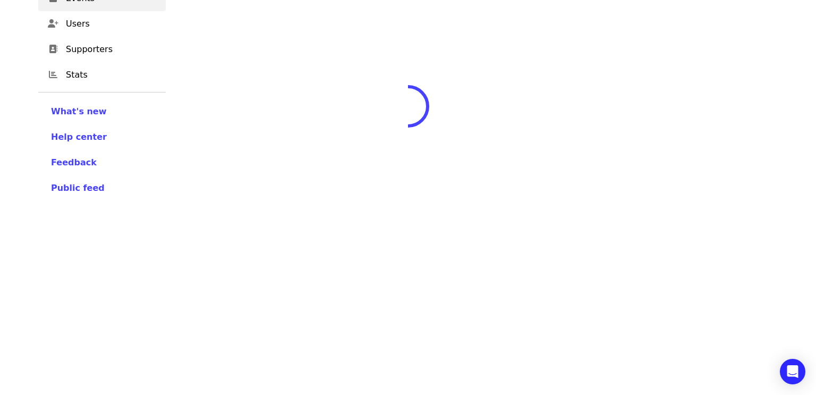
scroll to position [238, 0]
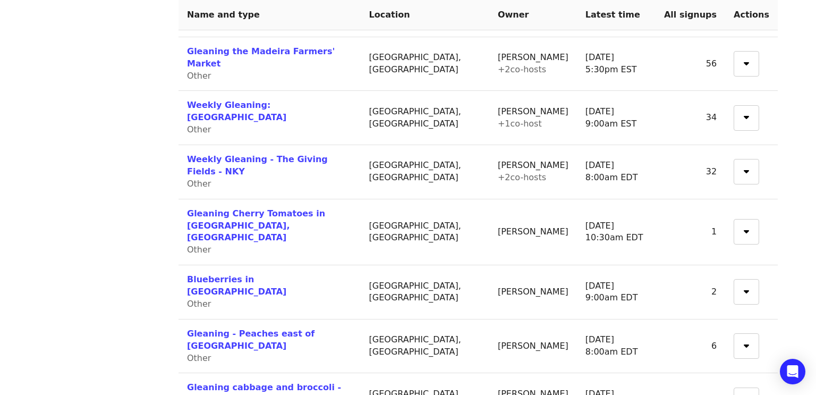
scroll to position [547, 0]
click at [210, 329] on link "Gleaning - Peaches east of [GEOGRAPHIC_DATA]" at bounding box center [251, 340] width 128 height 22
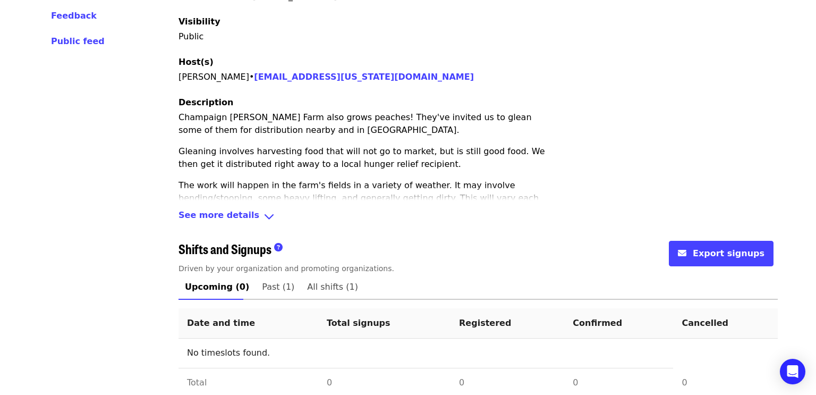
scroll to position [238, 0]
click at [270, 280] on span "Past (1)" at bounding box center [278, 287] width 32 height 15
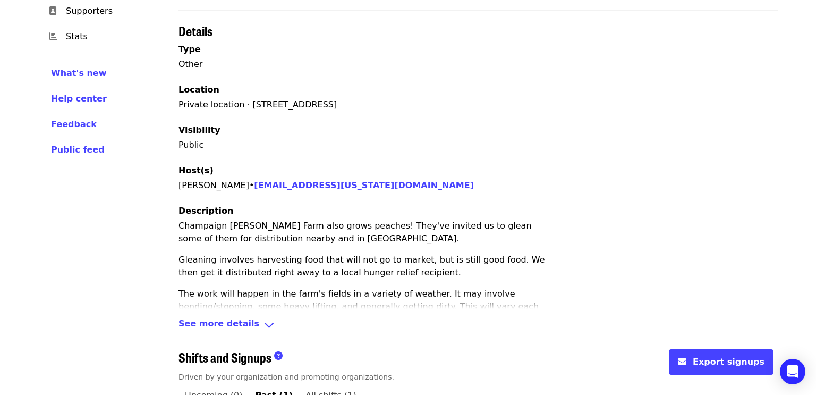
scroll to position [251, 0]
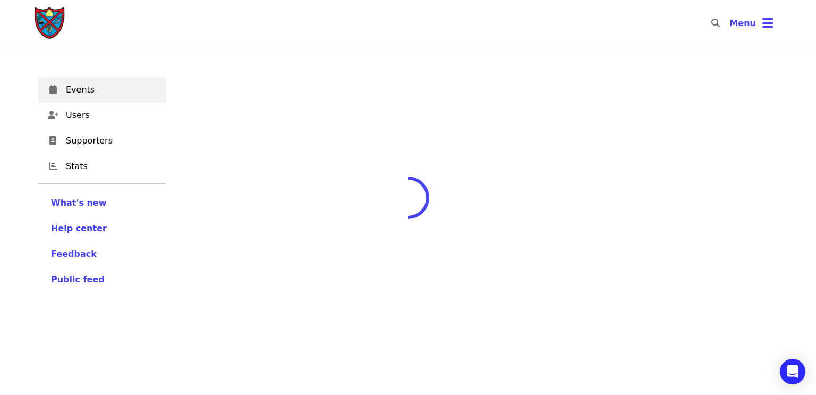
scroll to position [91, 0]
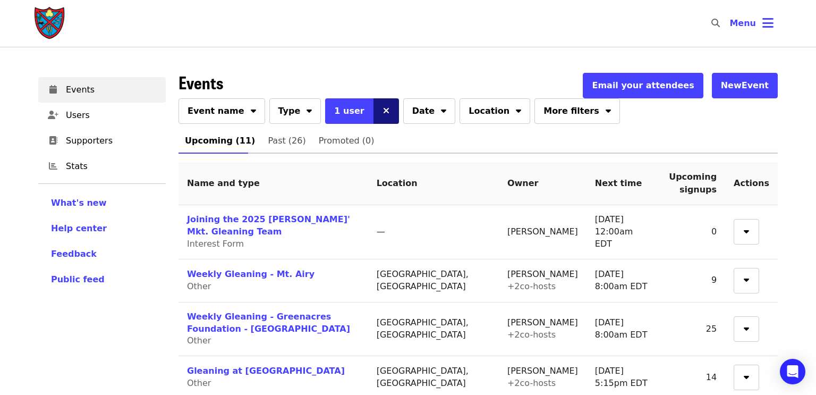
click at [374, 115] on button at bounding box center [387, 111] width 26 height 26
